Goal: Communication & Community: Answer question/provide support

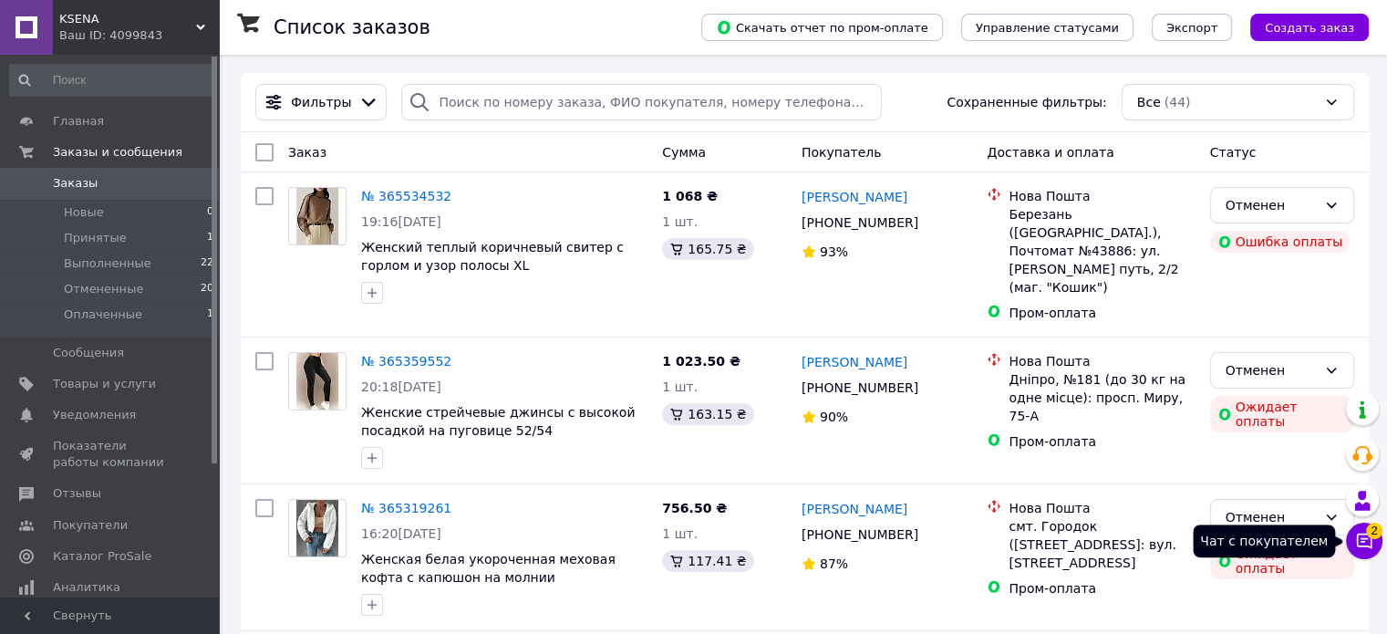
click at [1371, 542] on icon at bounding box center [1364, 540] width 18 height 18
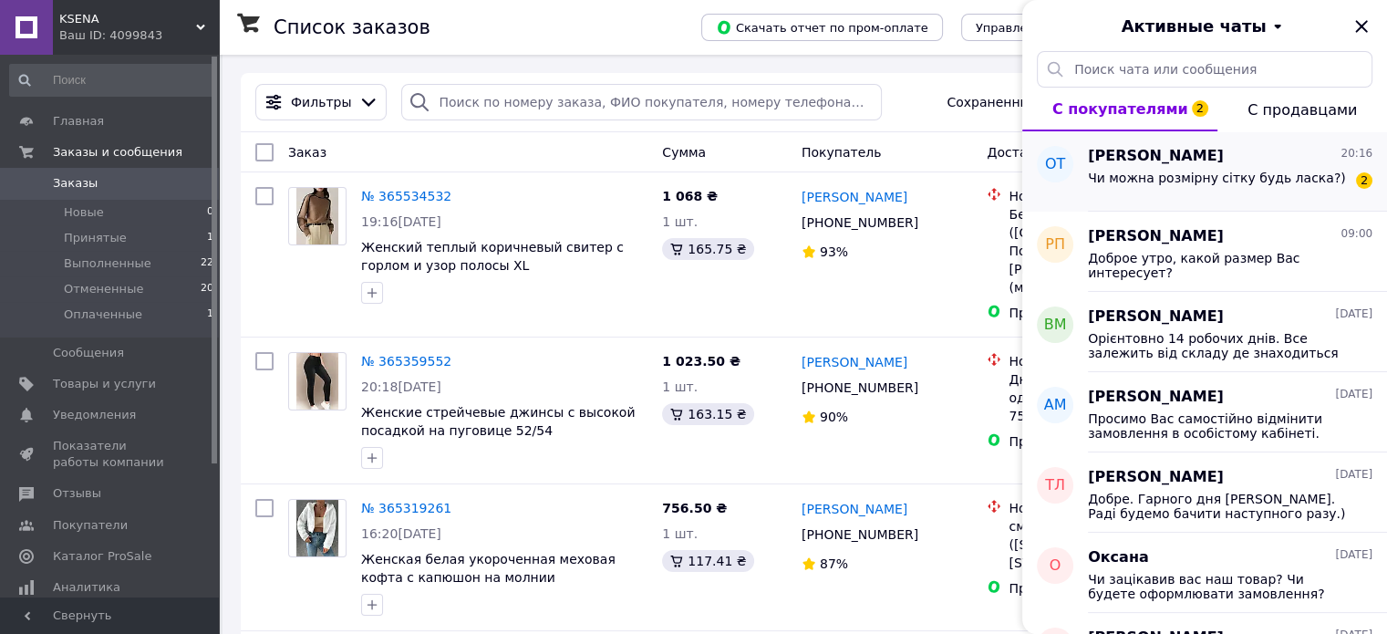
click at [1240, 197] on div "Олександра Терещак 20:16 Чи можна розмірну сітку будь ласка?) 2" at bounding box center [1237, 171] width 299 height 80
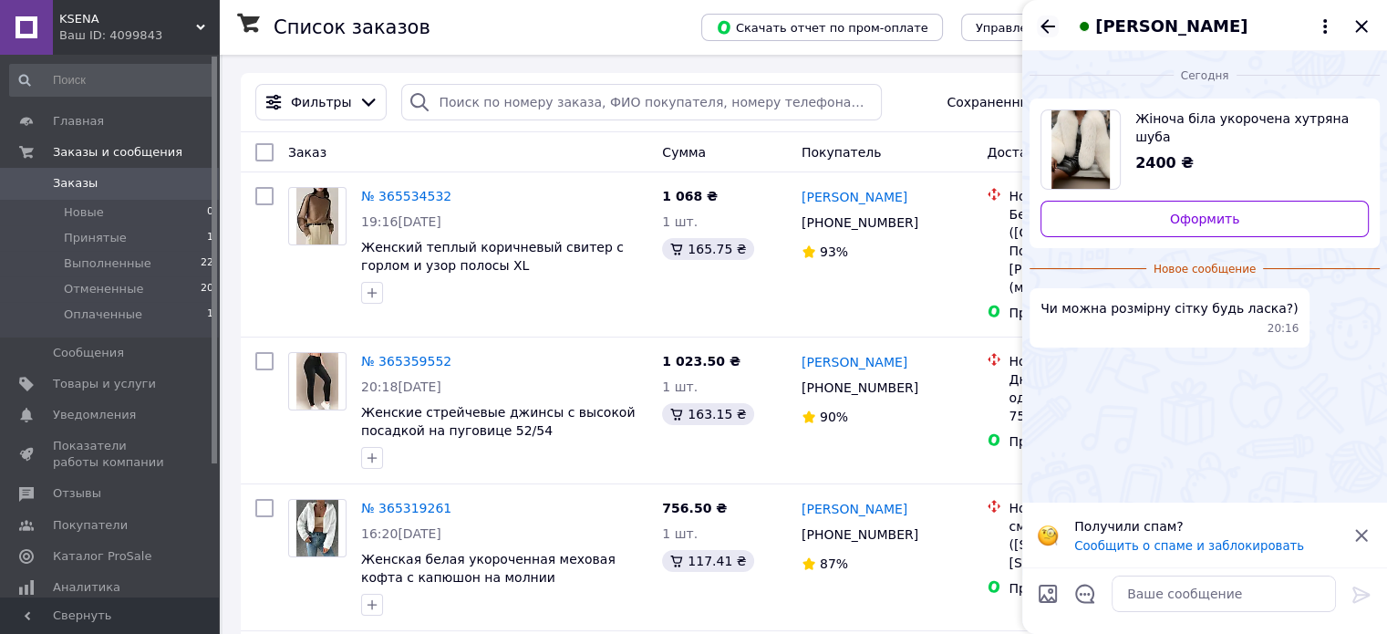
click at [1037, 29] on icon "Назад" at bounding box center [1048, 26] width 22 height 22
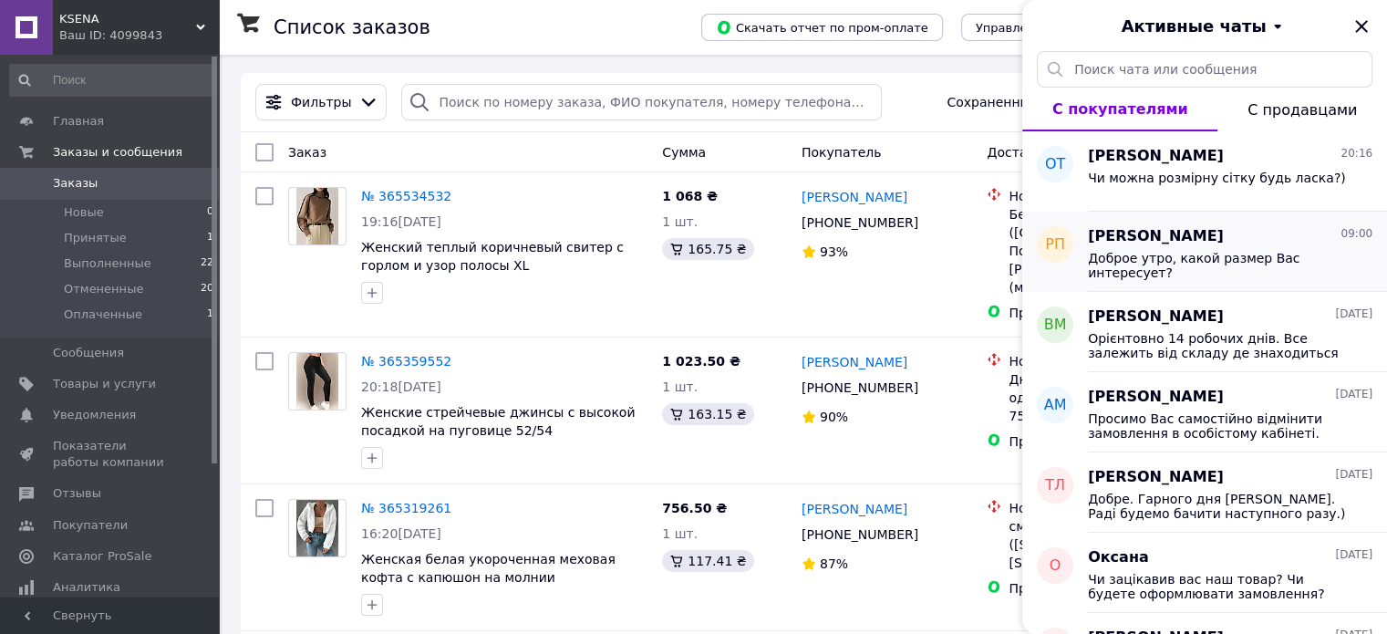
click at [1191, 268] on span "Доброе утро, какой размер Вас интересует?" at bounding box center [1217, 265] width 259 height 29
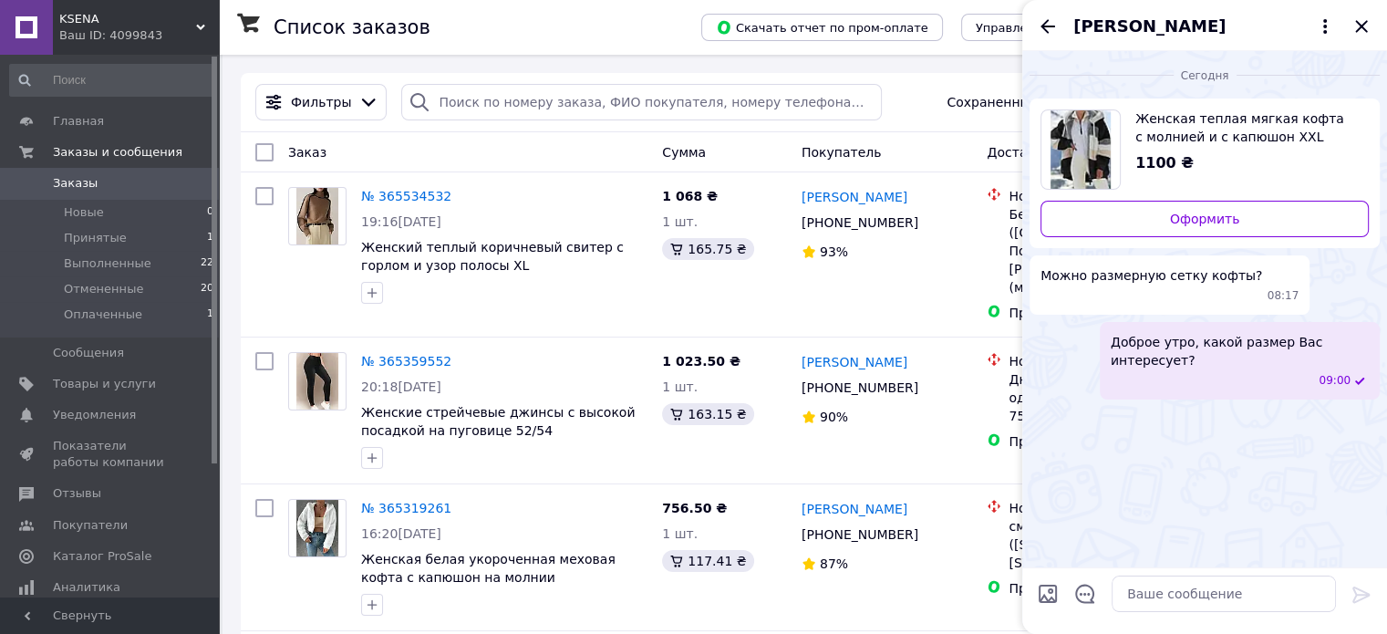
click at [1057, 36] on div "[PERSON_NAME]" at bounding box center [1204, 25] width 365 height 51
click at [1050, 32] on icon "Назад" at bounding box center [1048, 26] width 22 height 22
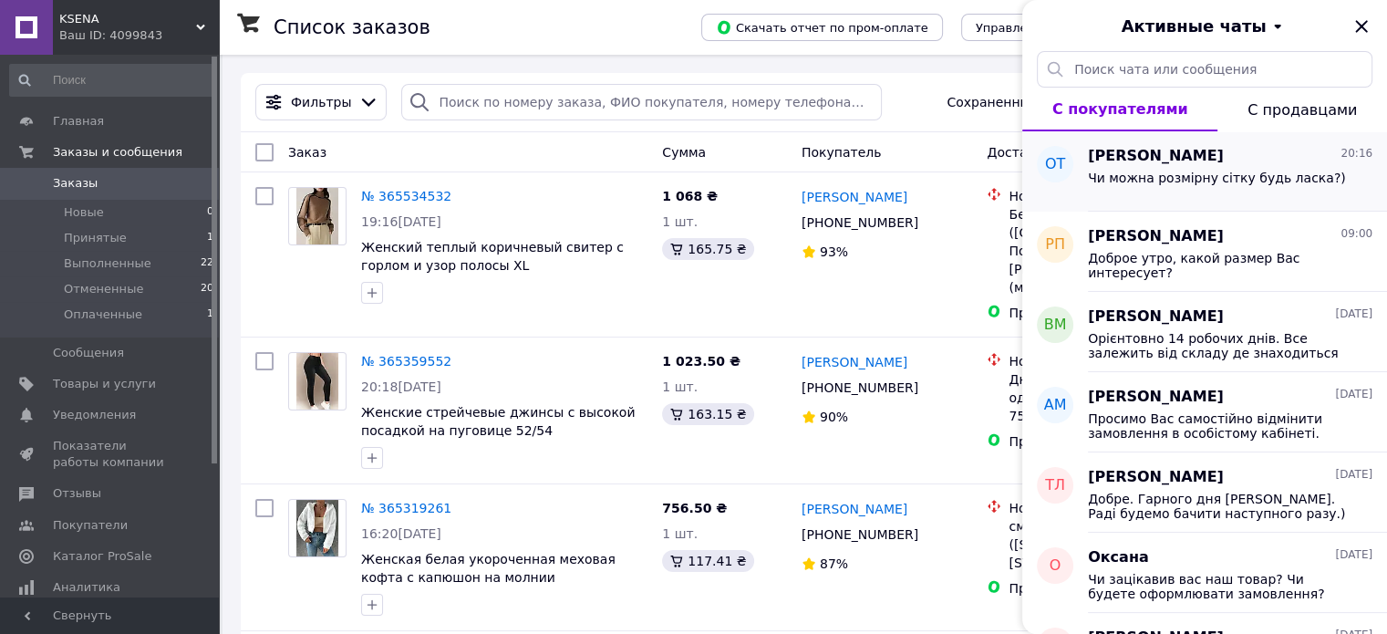
click at [1121, 146] on span "[PERSON_NAME]" at bounding box center [1156, 156] width 136 height 21
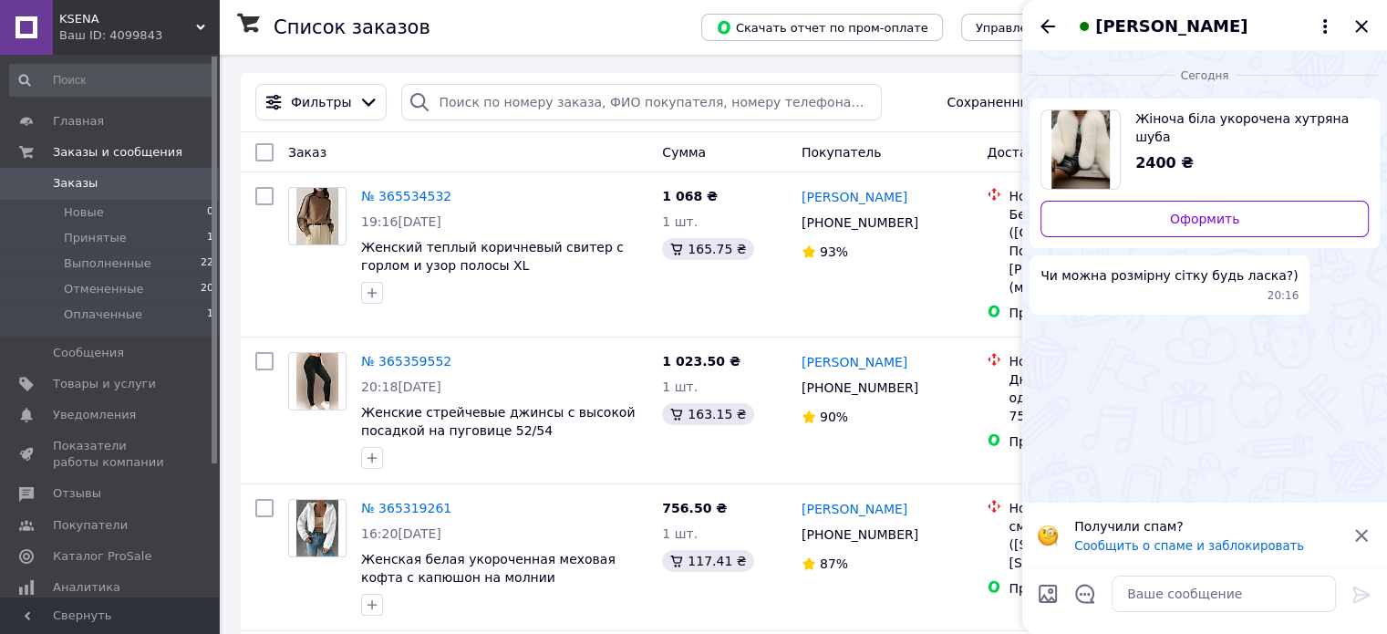
click at [1094, 125] on img "Посмотреть товар" at bounding box center [1080, 149] width 59 height 78
click at [1167, 583] on textarea at bounding box center [1223, 593] width 224 height 36
type textarea "L"
type textarea "Доброго вечора."
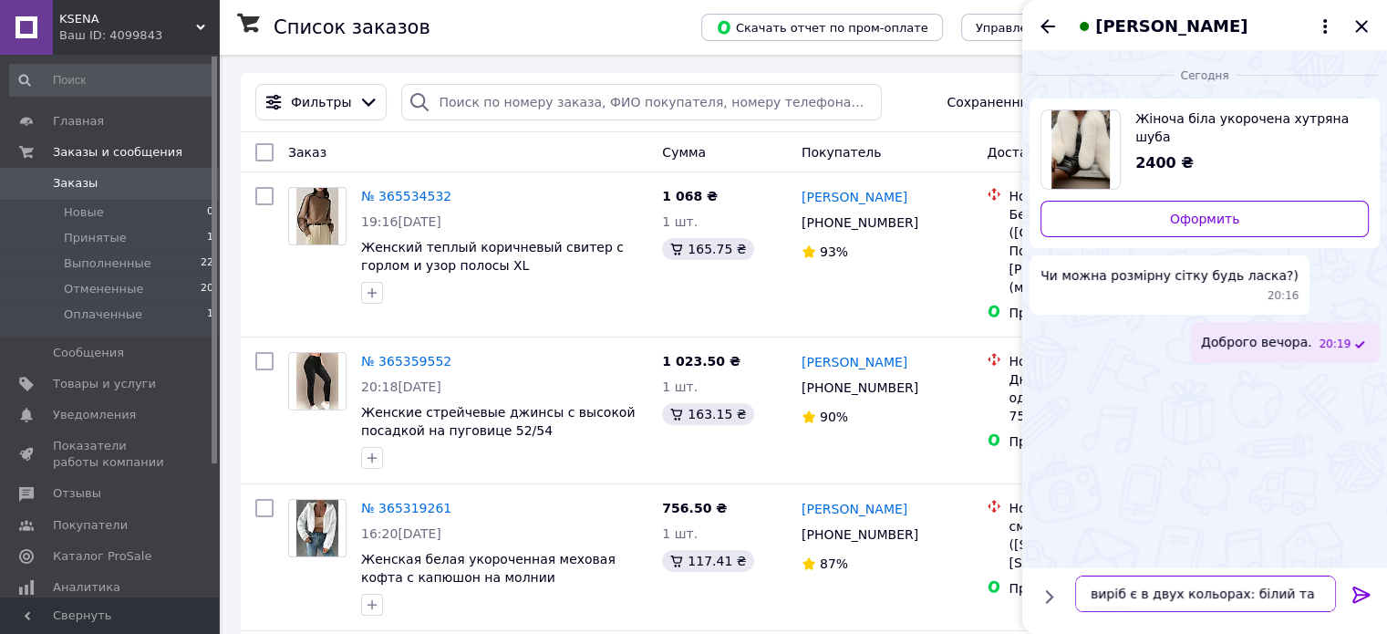
type textarea "виріб є в двух кольорах: білий та чорний"
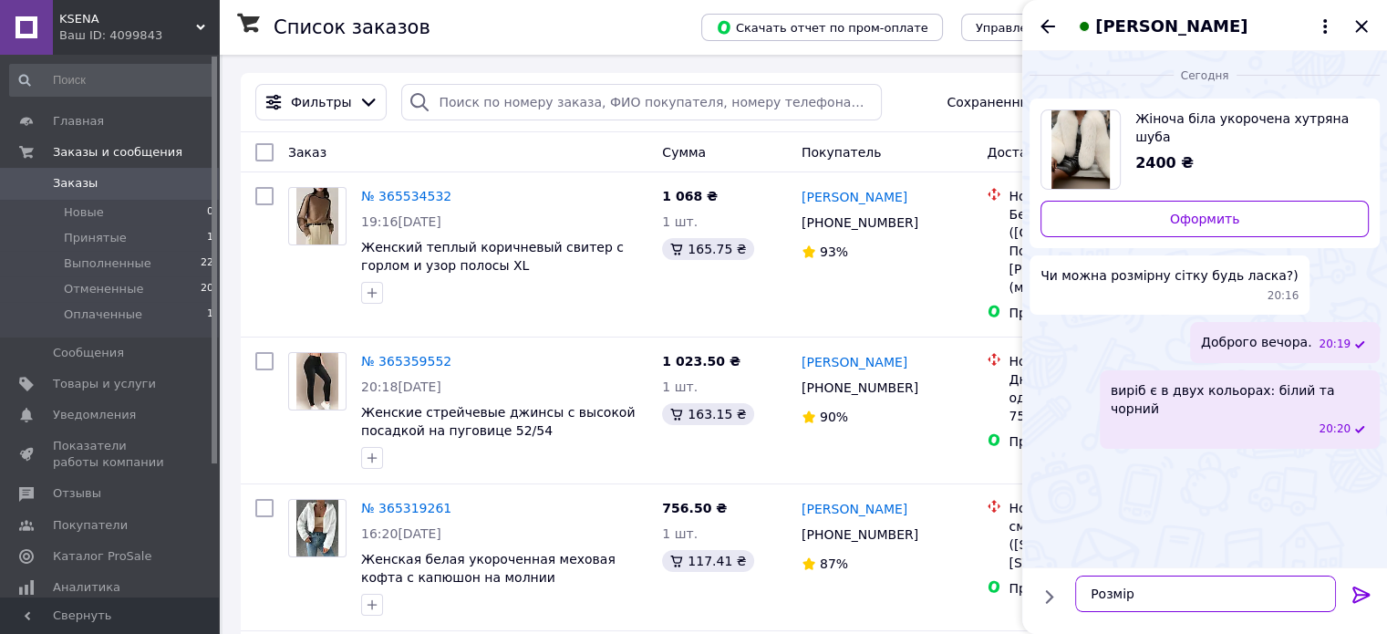
click at [1165, 604] on textarea "Розмір" at bounding box center [1205, 593] width 261 height 36
type textarea "Розмір S:"
paste textarea
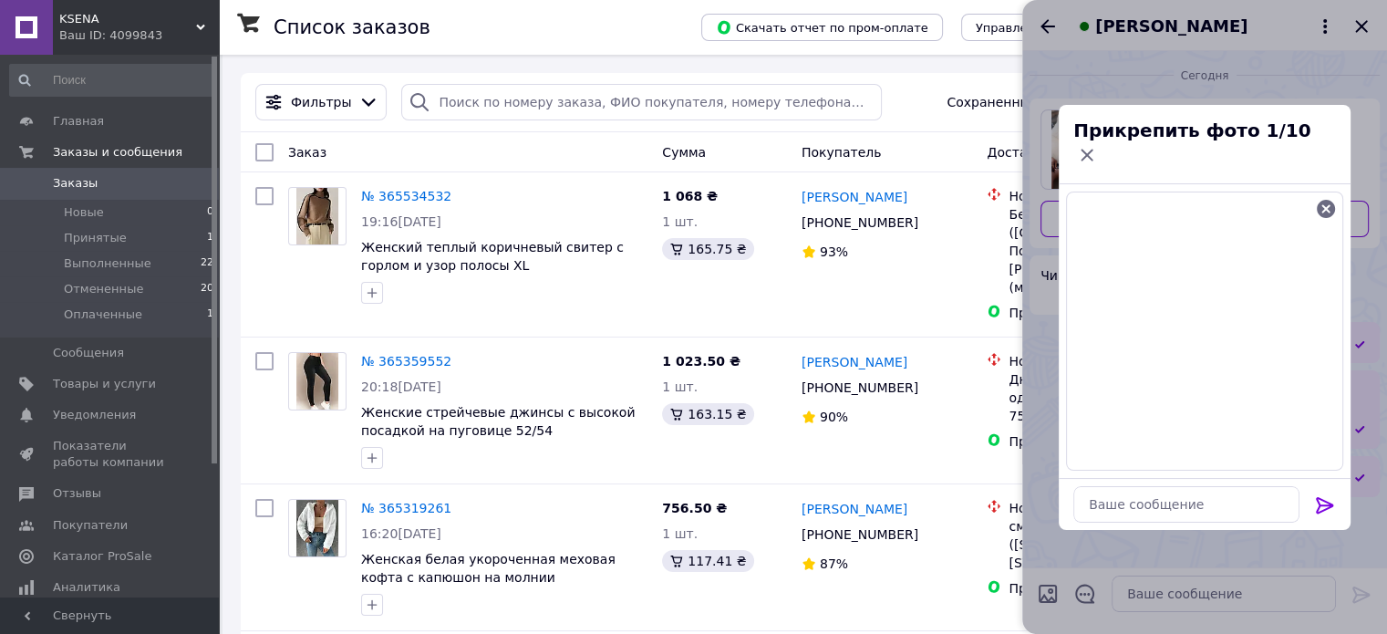
click at [1325, 494] on icon at bounding box center [1325, 505] width 22 height 22
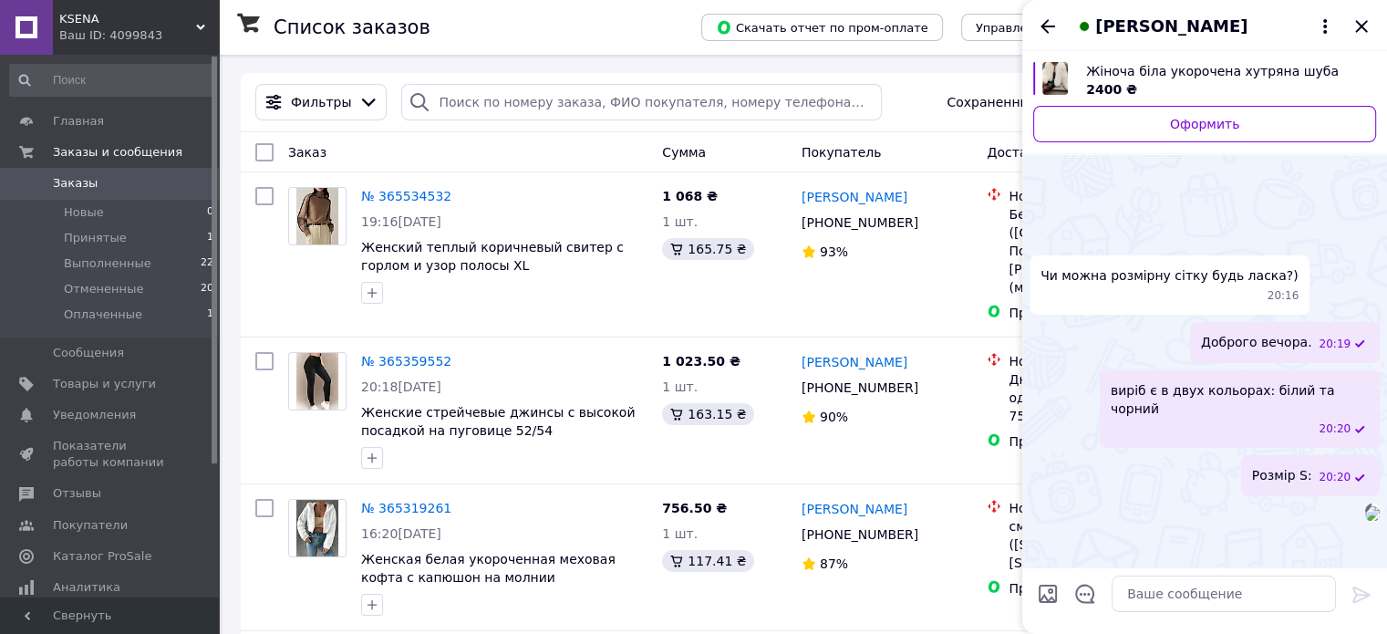
scroll to position [134, 0]
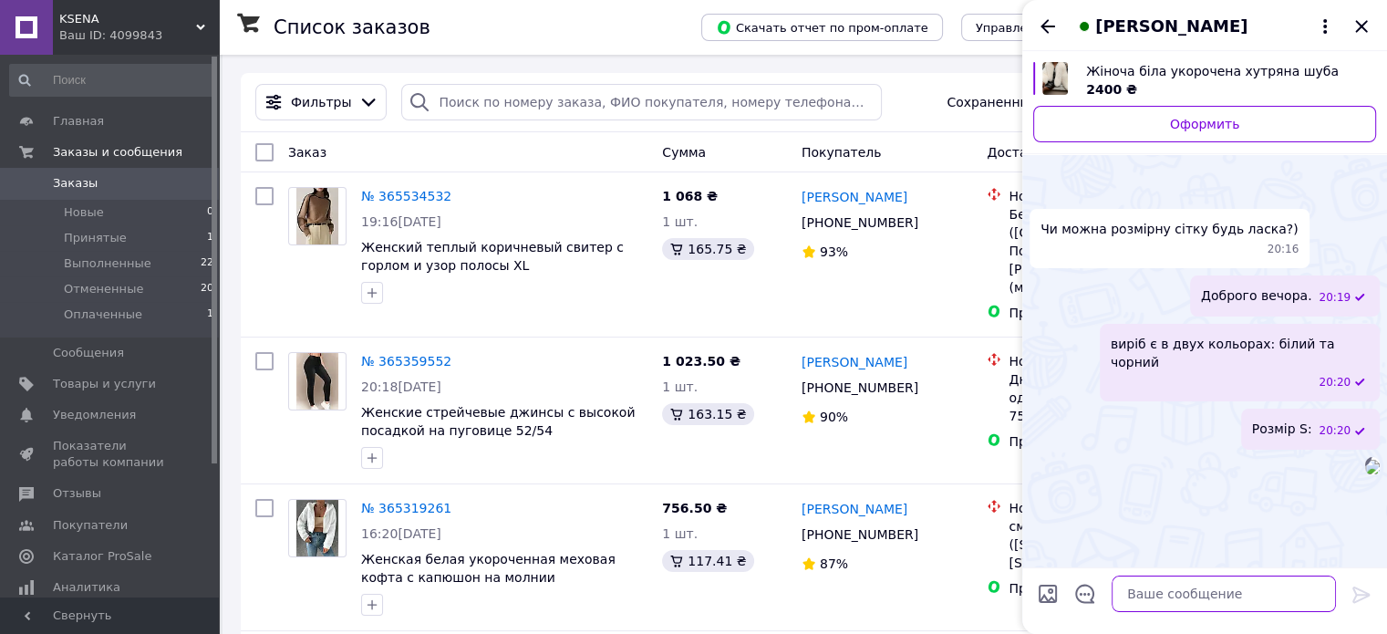
click at [1192, 597] on textarea at bounding box center [1223, 593] width 224 height 36
paste textarea
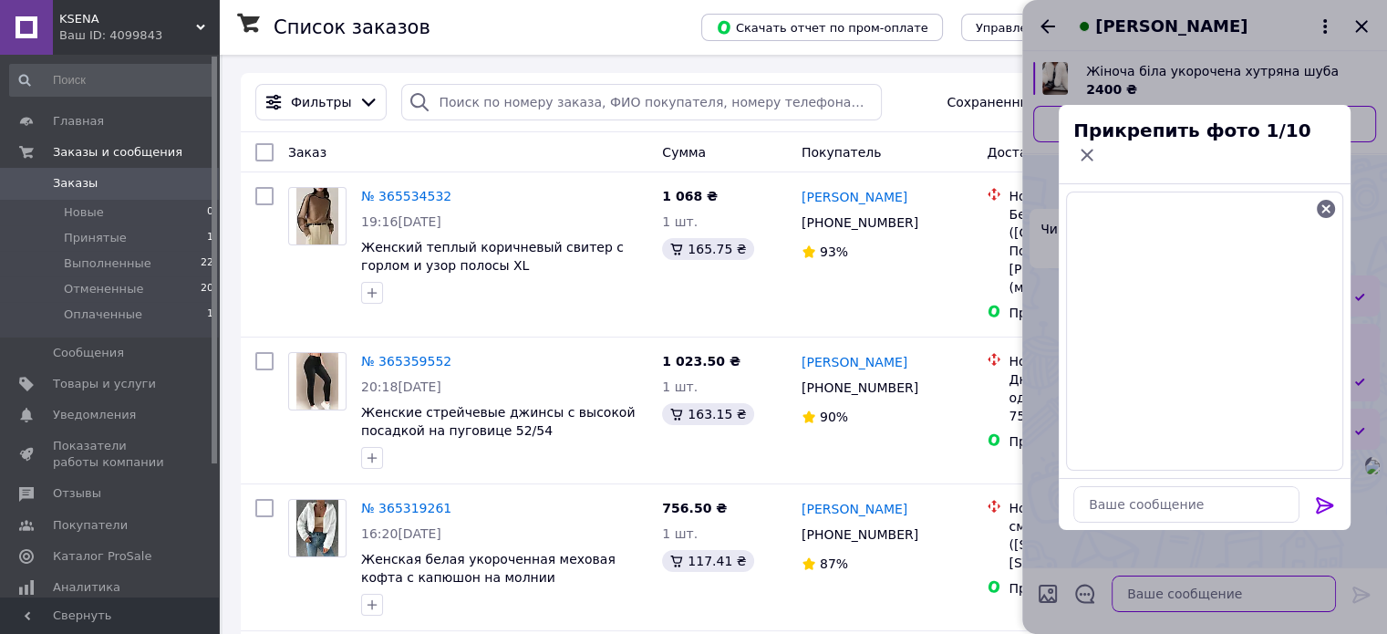
type textarea "H"
type textarea "j"
click at [1089, 497] on textarea "M" at bounding box center [1186, 504] width 226 height 36
type textarea "Розмір M"
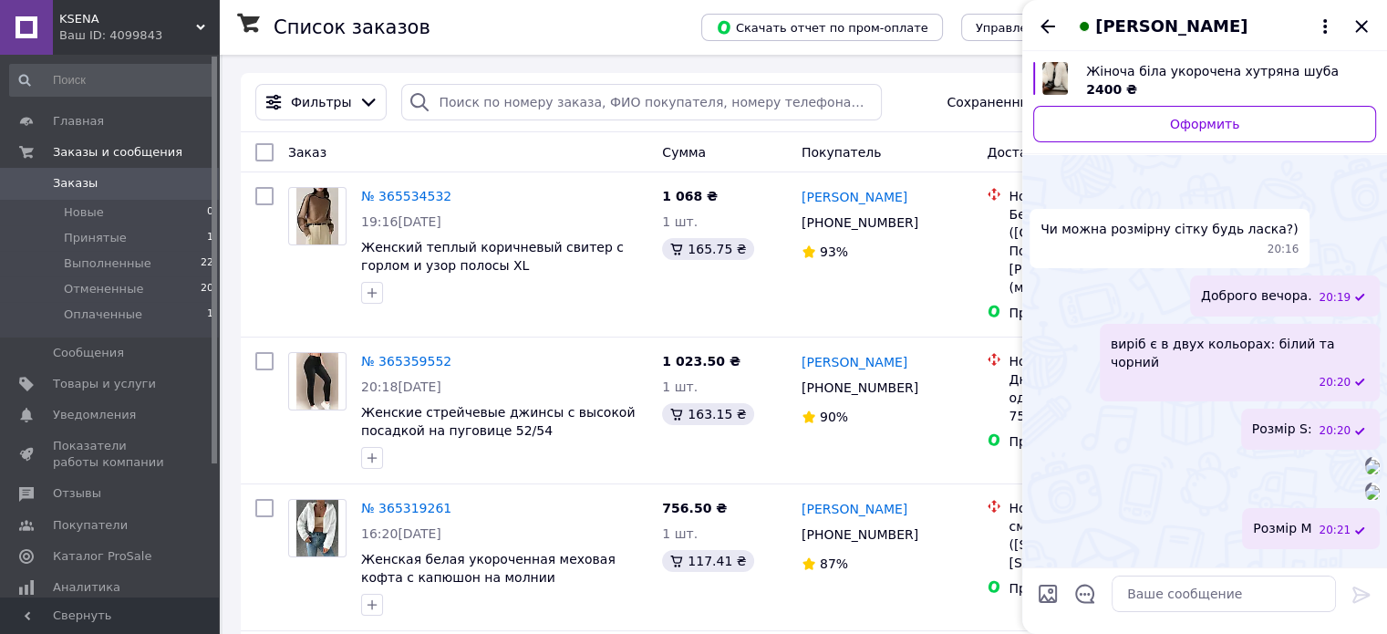
scroll to position [463, 0]
click at [1150, 583] on textarea at bounding box center [1223, 593] width 224 height 36
type textarea "Розмір L"
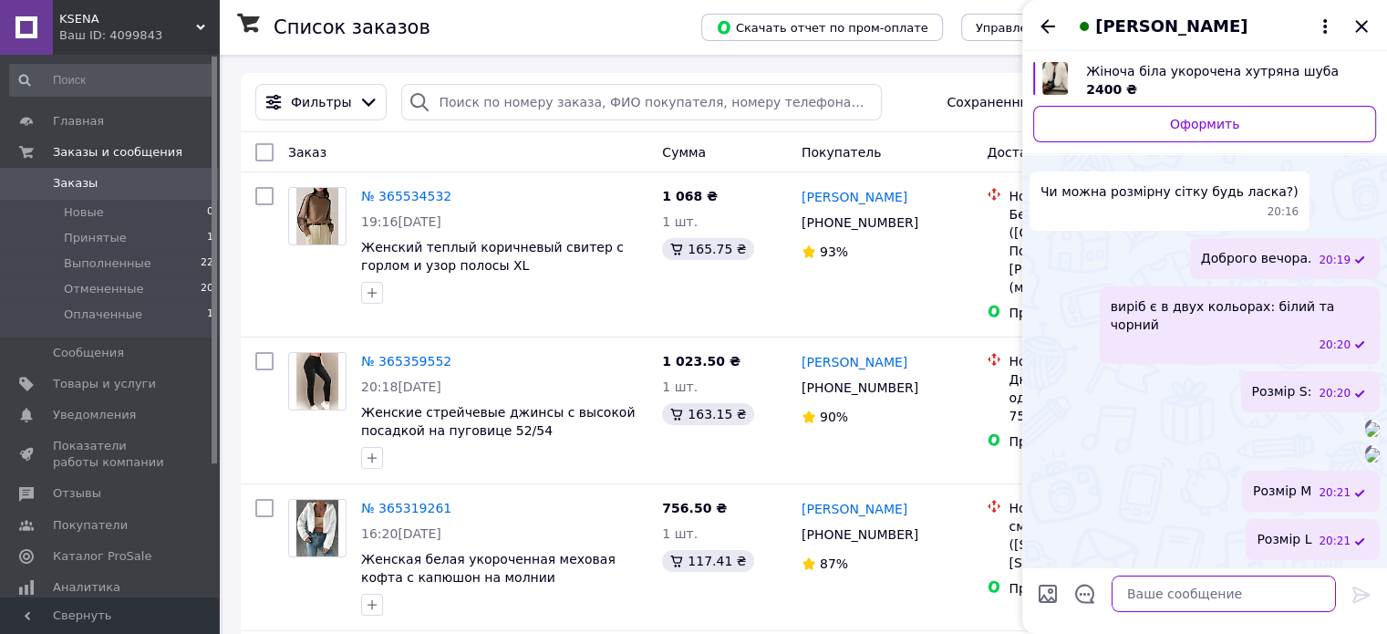
paste textarea
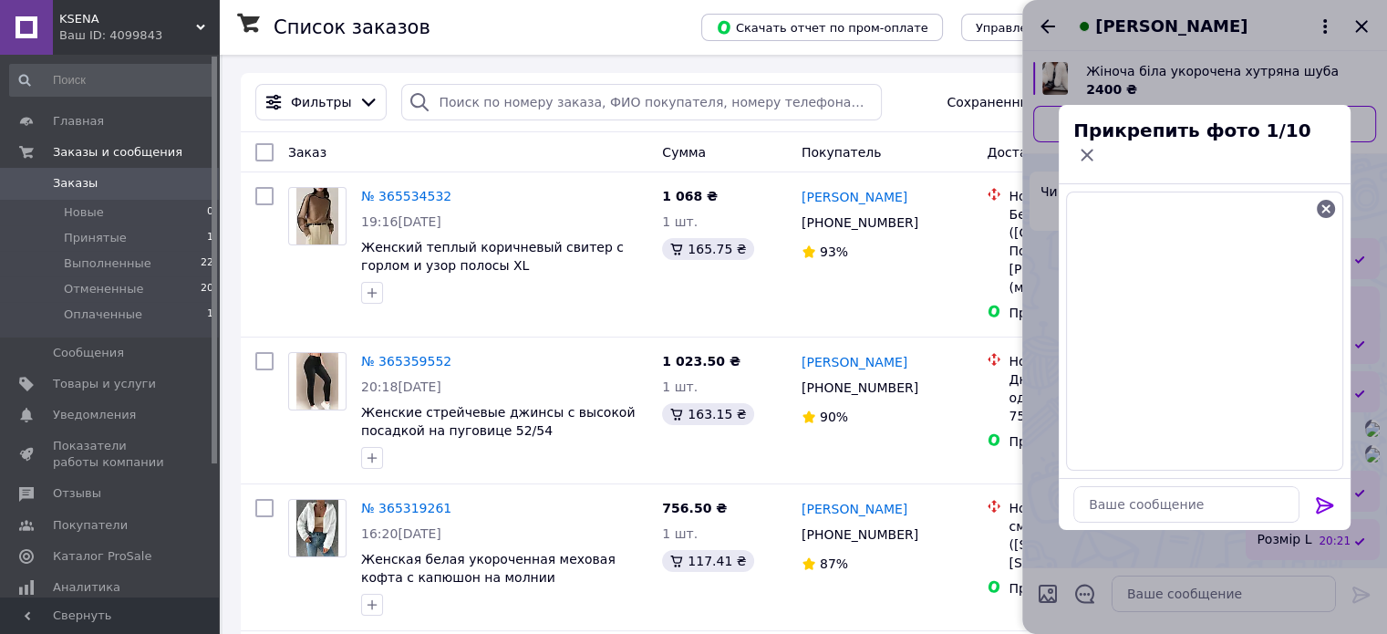
click at [1324, 502] on icon at bounding box center [1325, 505] width 22 height 22
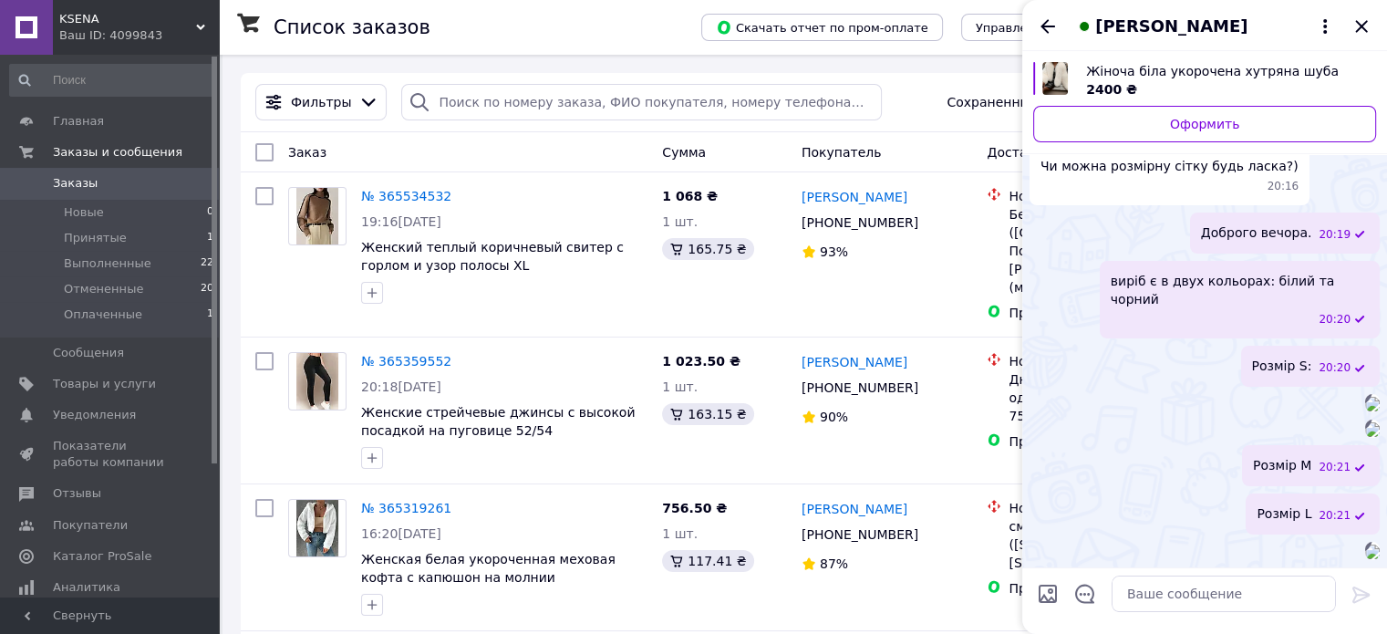
scroll to position [792, 0]
click at [1204, 586] on textarea at bounding box center [1223, 593] width 224 height 36
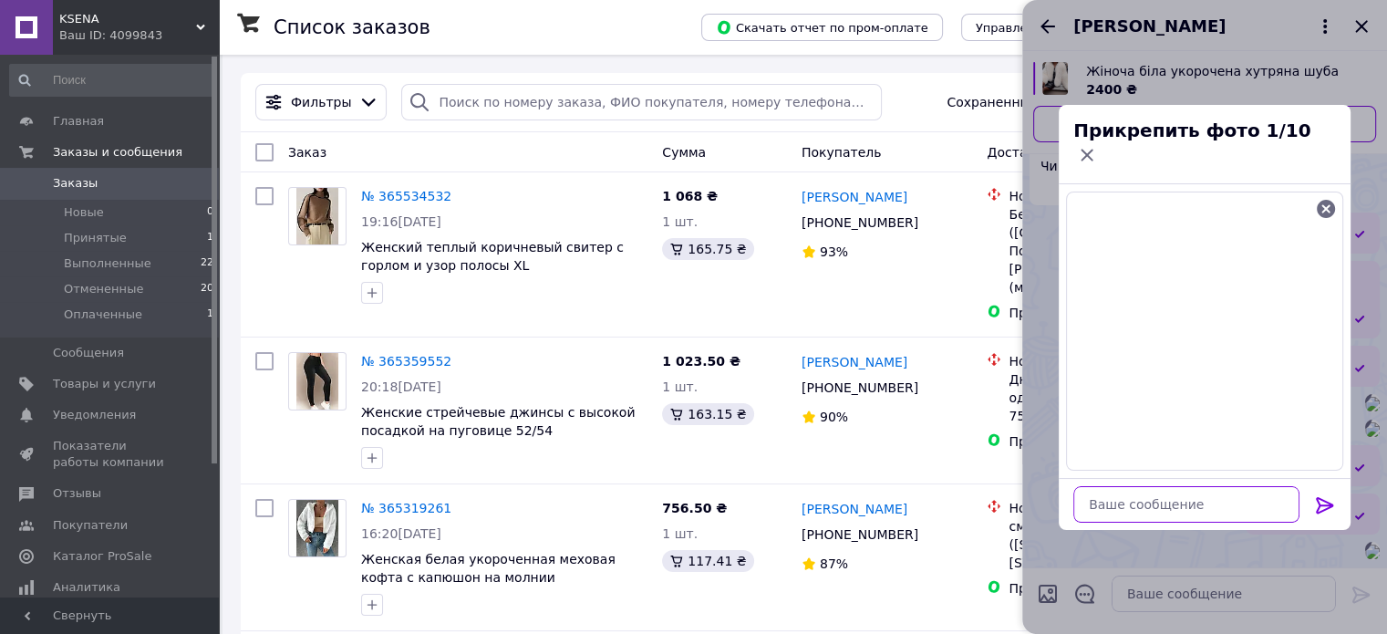
click at [1225, 497] on textarea at bounding box center [1186, 504] width 226 height 36
type textarea "H"
type textarea "Розмір XL"
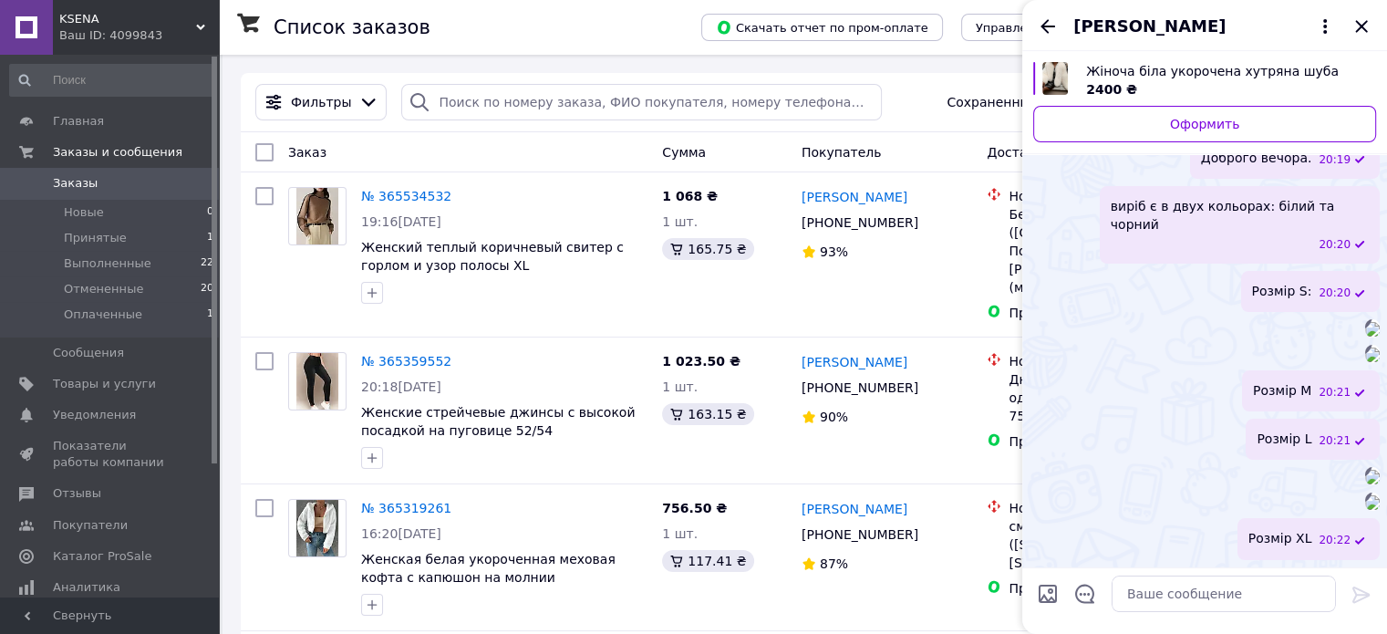
scroll to position [1121, 0]
click at [1034, 29] on div "[PERSON_NAME]" at bounding box center [1204, 25] width 365 height 51
click at [1047, 26] on icon "Назад" at bounding box center [1047, 26] width 15 height 14
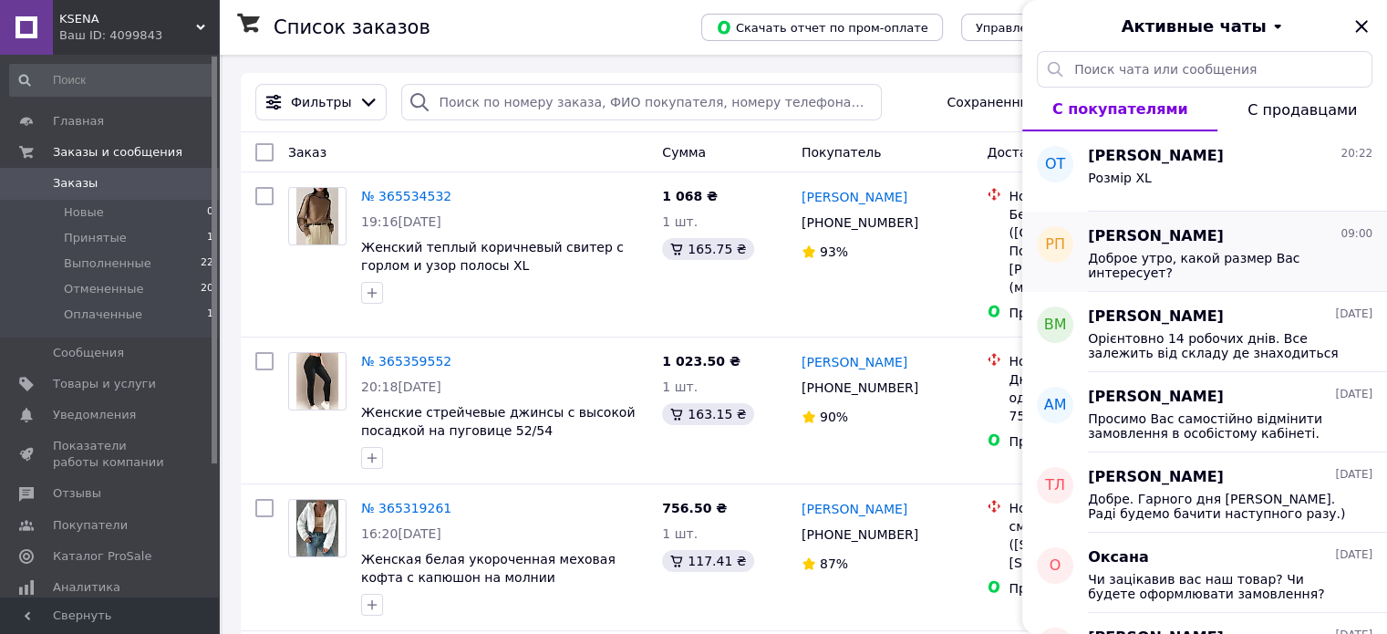
click at [1142, 277] on span "Доброе утро, какой размер Вас интересует?" at bounding box center [1217, 265] width 259 height 29
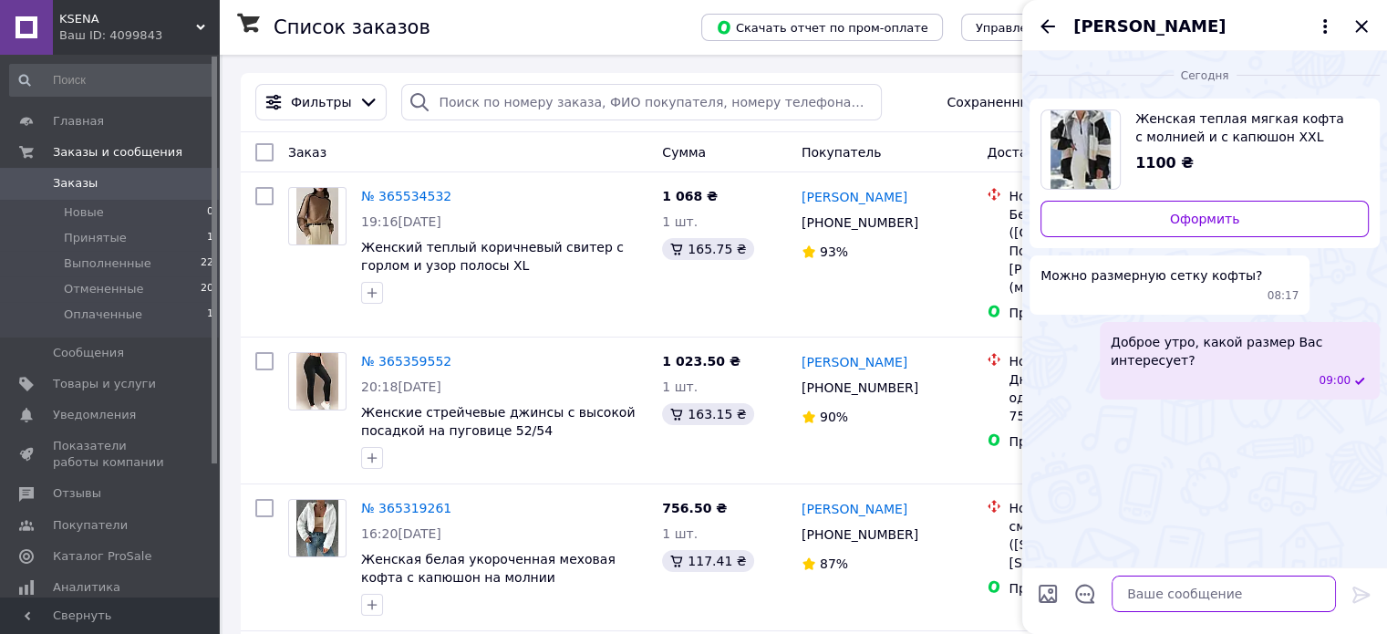
click at [1178, 593] on textarea at bounding box center [1223, 593] width 224 height 36
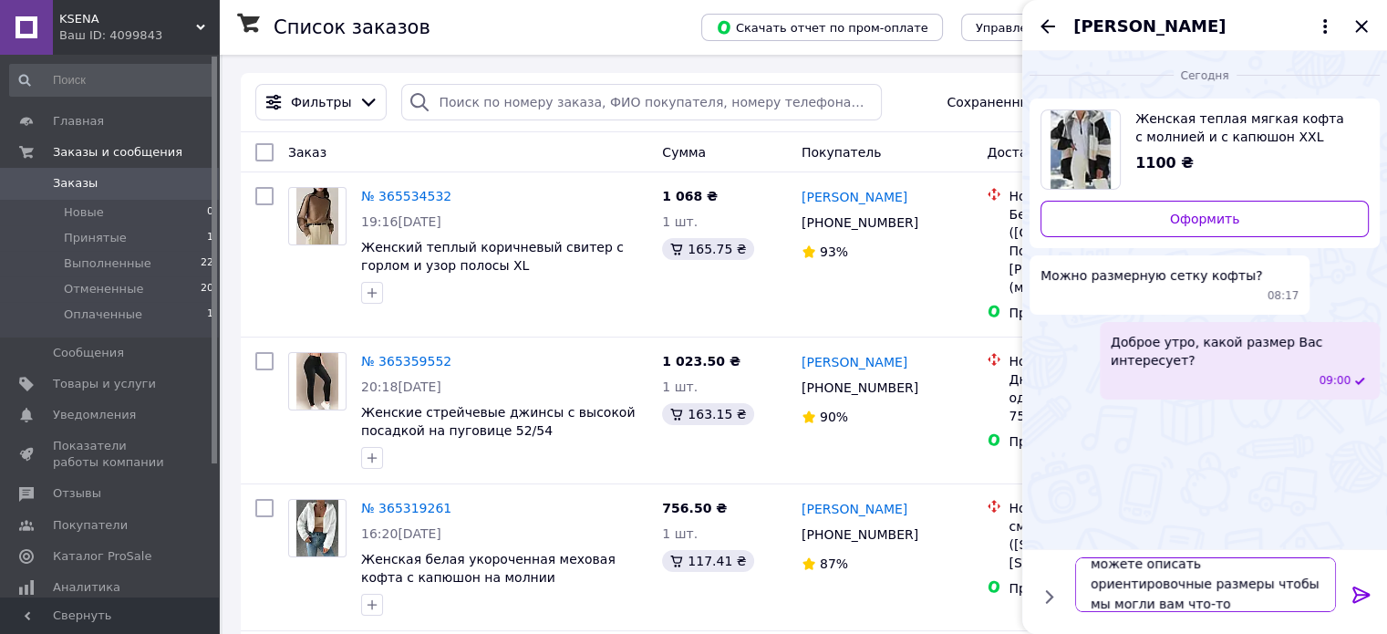
scroll to position [1, 0]
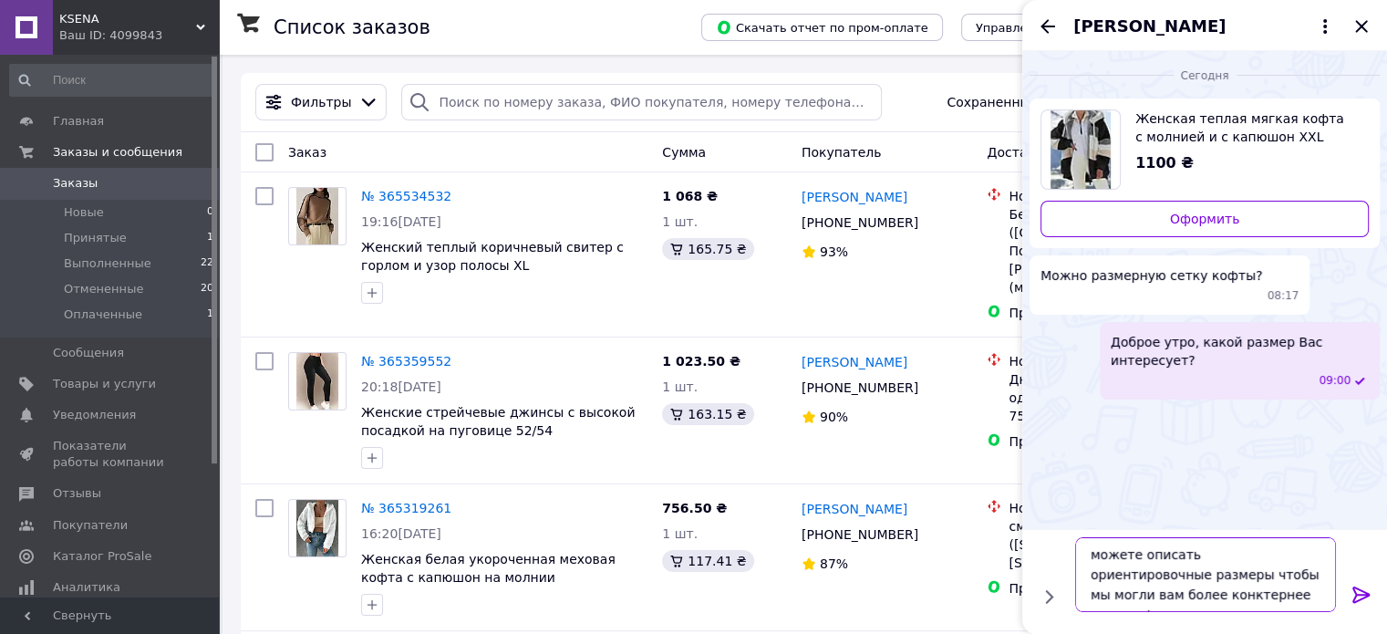
type textarea "можете описать ориентировочные размеры чтобы мы могли вам более конктернее дать…"
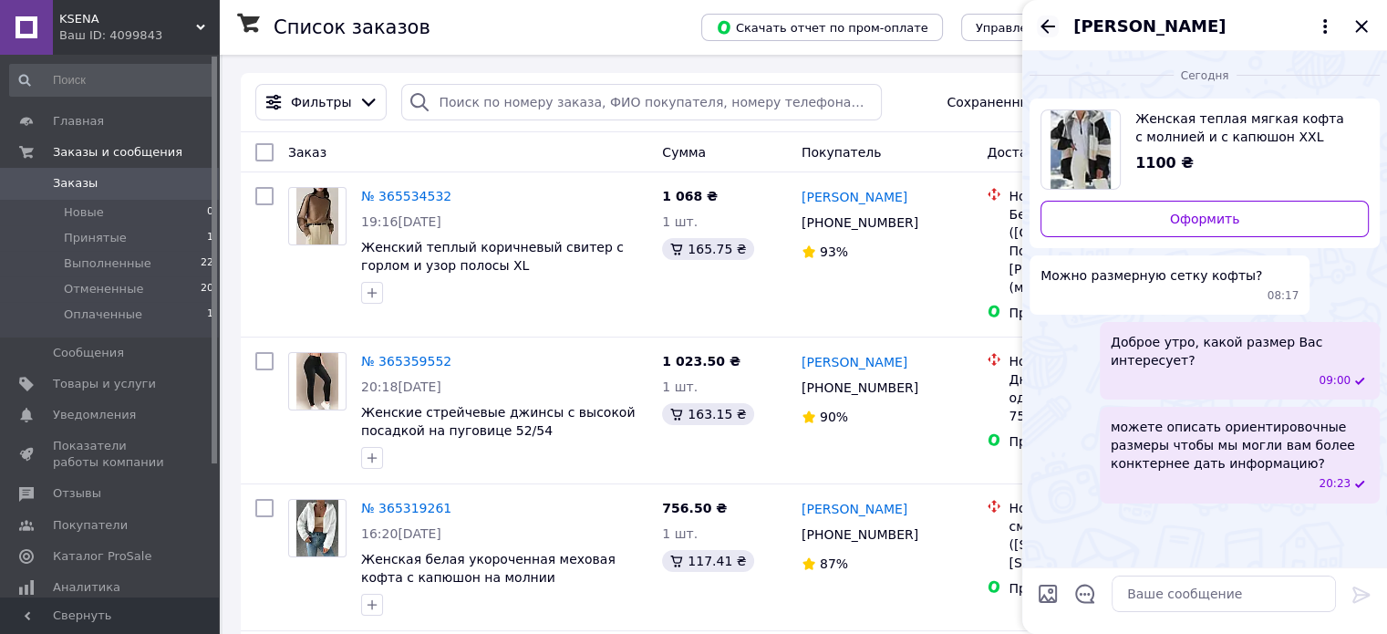
click at [1053, 21] on icon "Назад" at bounding box center [1048, 26] width 22 height 22
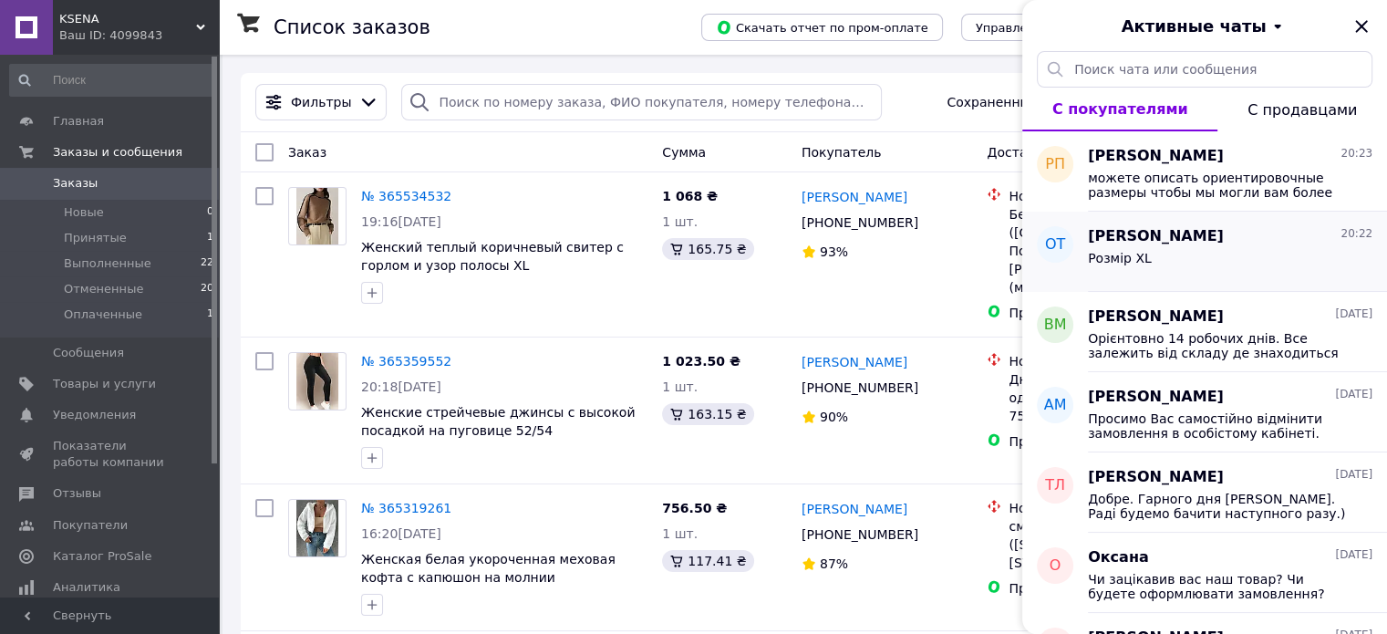
click at [1167, 263] on div "Розмір XL" at bounding box center [1230, 261] width 284 height 29
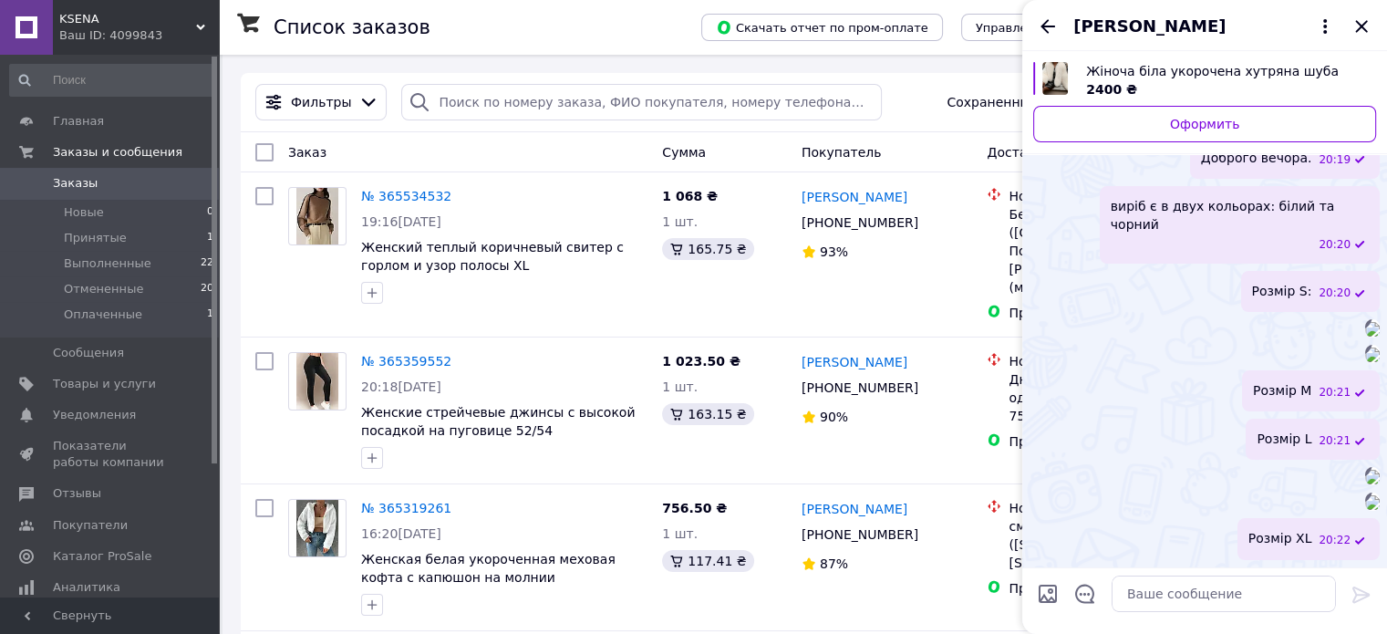
scroll to position [1121, 0]
click at [1168, 601] on textarea at bounding box center [1223, 593] width 224 height 36
type textarea "Я"
click at [1368, 28] on icon "Закрыть" at bounding box center [1361, 26] width 22 height 22
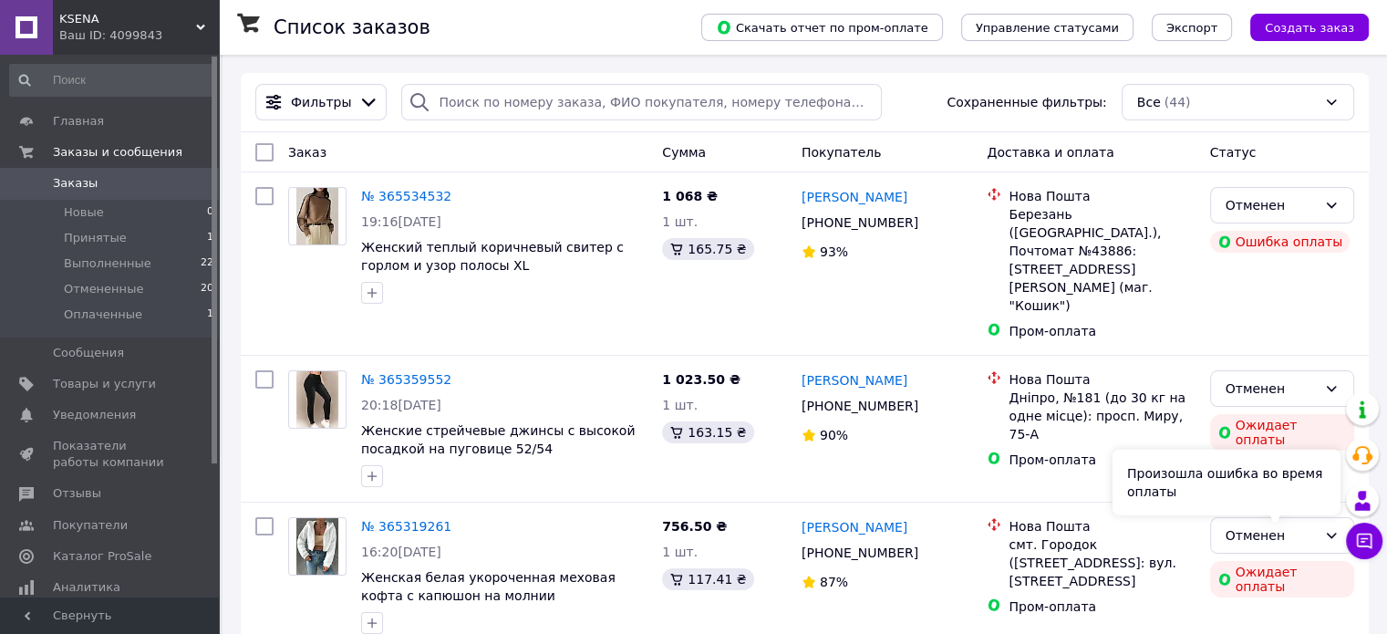
click at [1361, 536] on icon at bounding box center [1364, 540] width 18 height 18
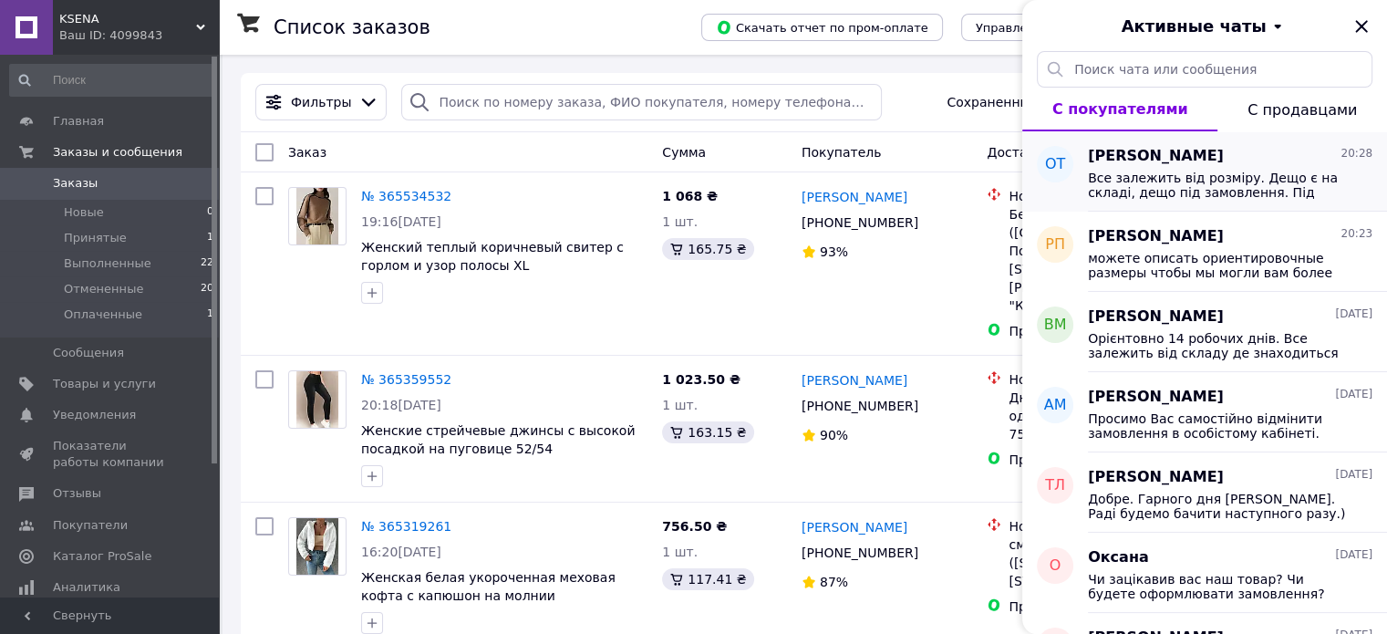
click at [1168, 189] on span "Все залежить від розміру. Дещо є на складі, дещо під замовлення. Під замовлення…" at bounding box center [1217, 184] width 259 height 29
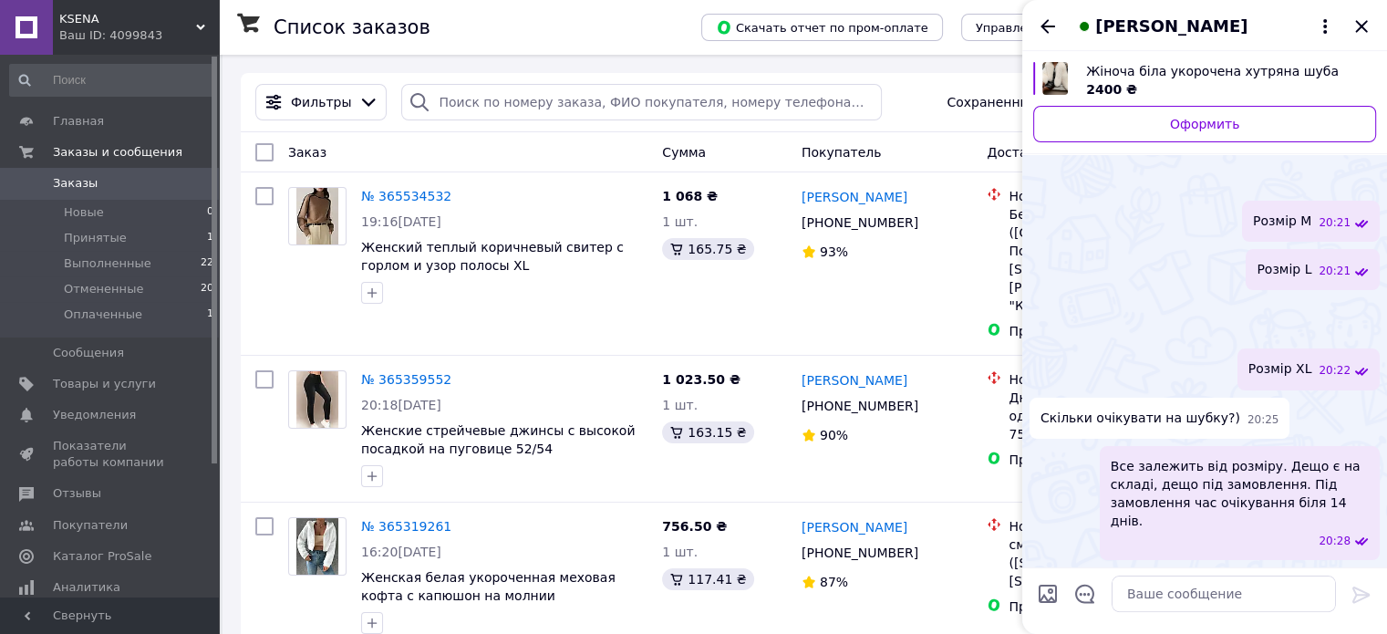
scroll to position [1273, 0]
click at [1356, 24] on icon "Закрыть" at bounding box center [1361, 26] width 12 height 12
